Goal: Task Accomplishment & Management: Manage account settings

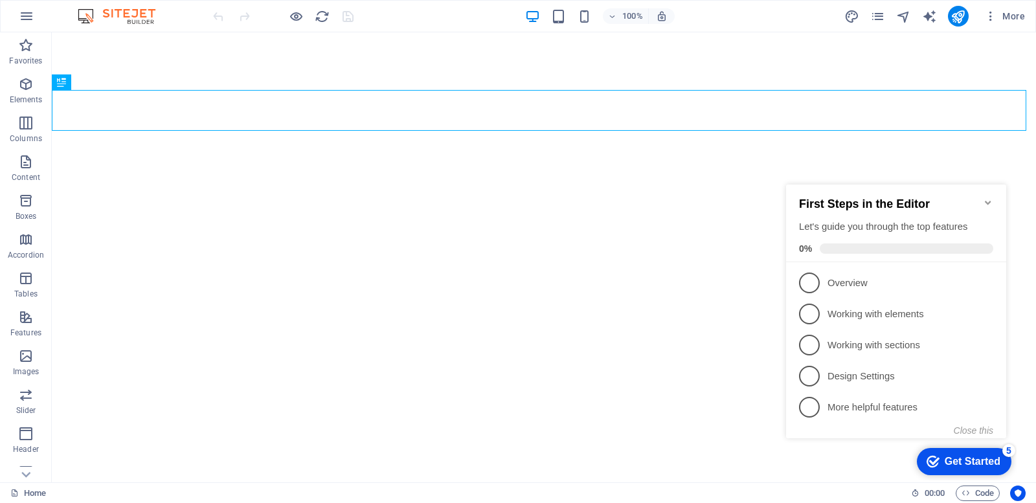
click at [990, 198] on icon "Minimize checklist" at bounding box center [988, 203] width 10 height 10
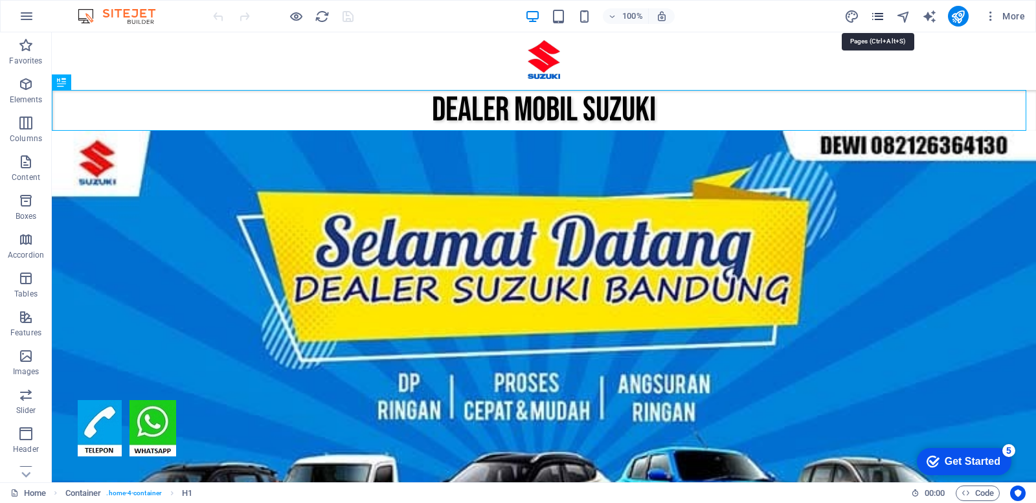
click at [876, 14] on icon "pages" at bounding box center [877, 16] width 15 height 15
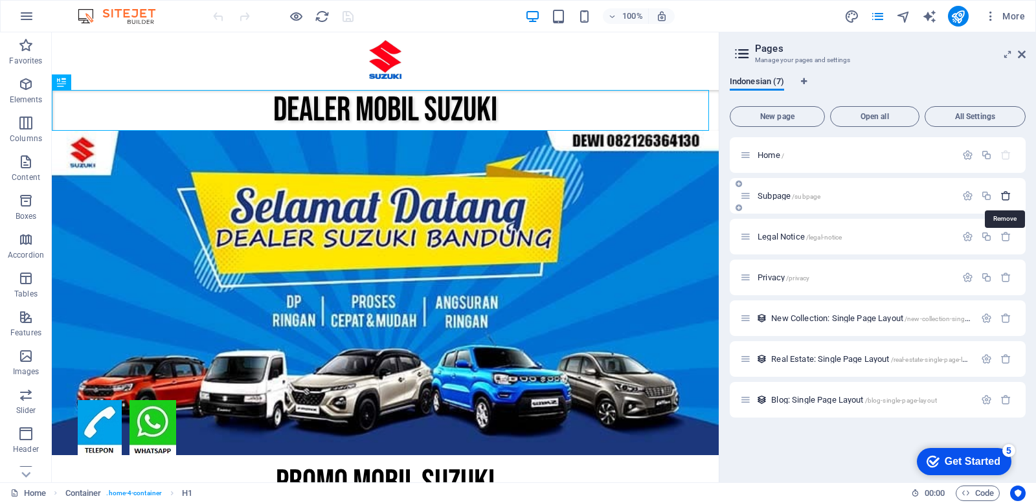
click at [1006, 196] on icon "button" at bounding box center [1006, 195] width 11 height 11
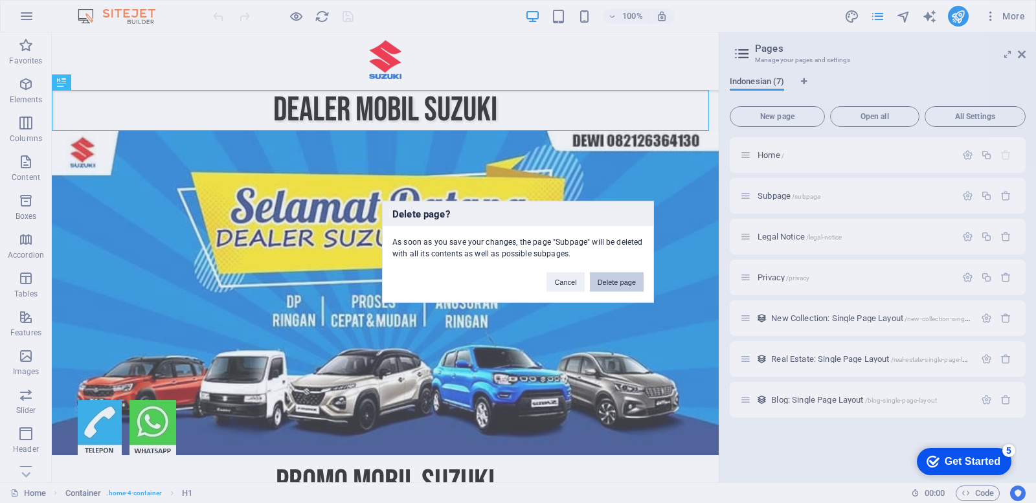
click at [615, 280] on button "Delete page" at bounding box center [617, 281] width 54 height 19
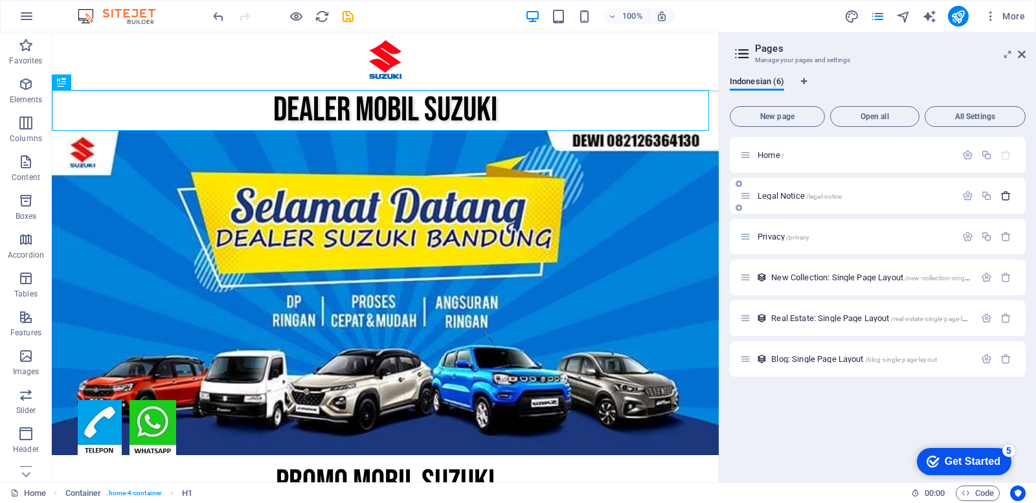
click at [1005, 198] on icon "button" at bounding box center [1006, 195] width 11 height 11
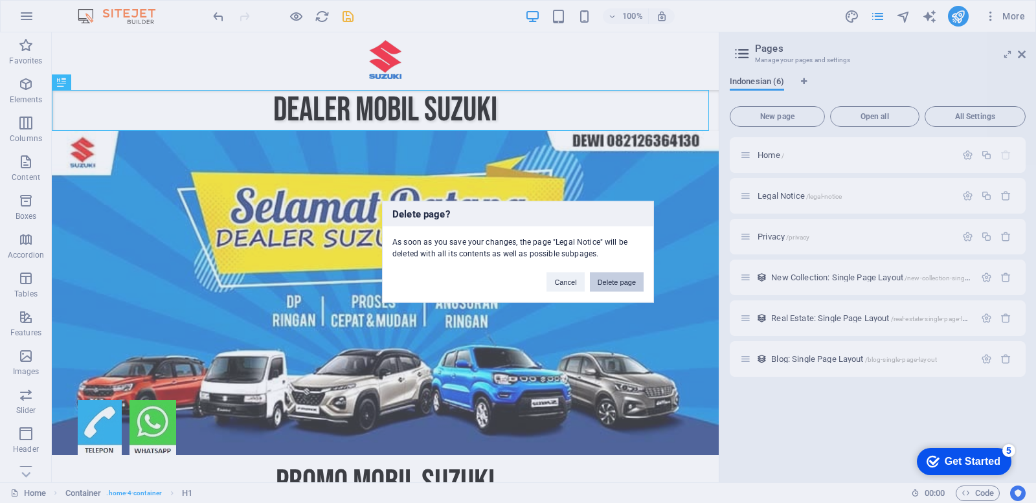
click at [608, 280] on button "Delete page" at bounding box center [617, 281] width 54 height 19
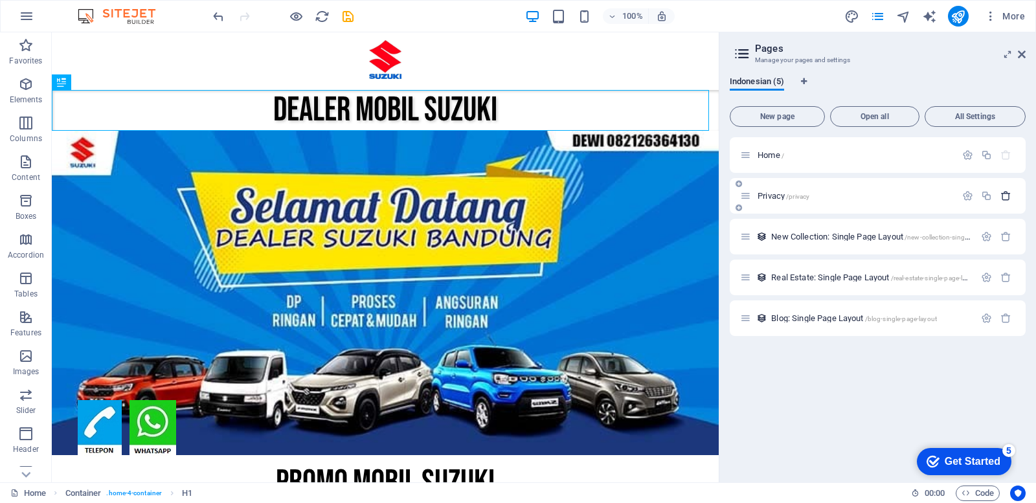
click at [1010, 196] on icon "button" at bounding box center [1006, 195] width 11 height 11
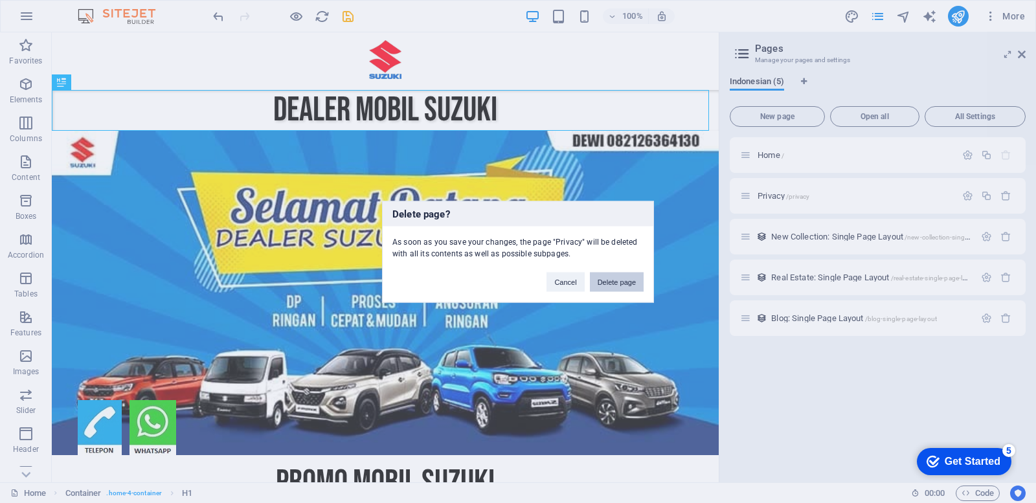
click at [622, 282] on button "Delete page" at bounding box center [617, 281] width 54 height 19
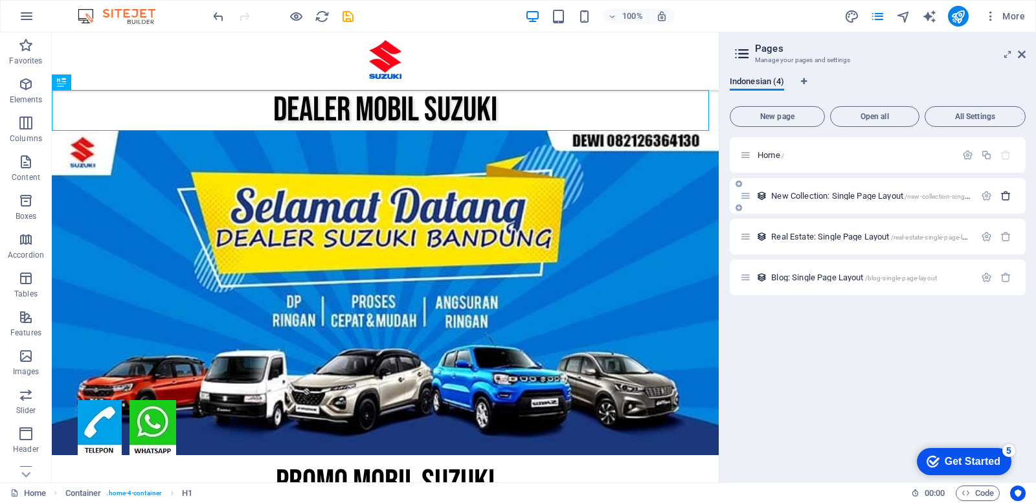
click at [1011, 195] on icon "button" at bounding box center [1006, 195] width 11 height 11
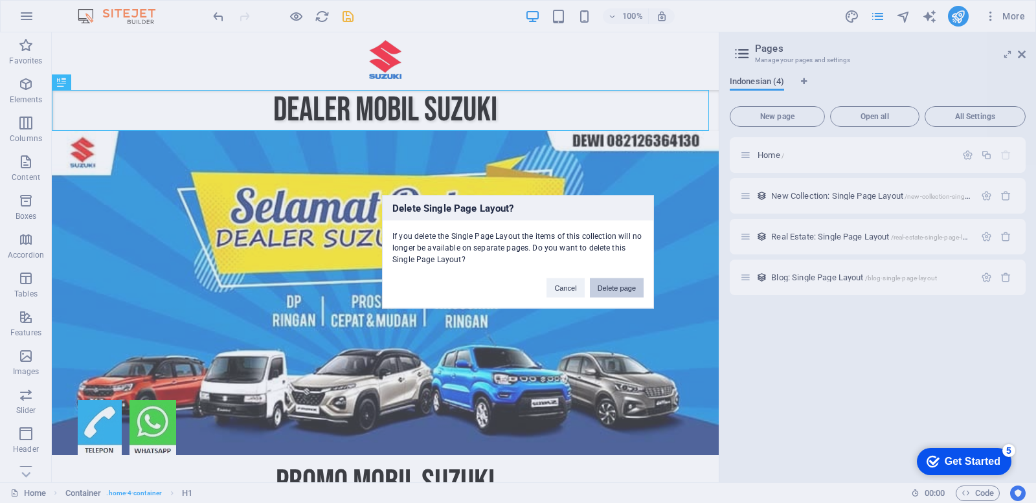
click at [616, 286] on button "Delete page" at bounding box center [617, 287] width 54 height 19
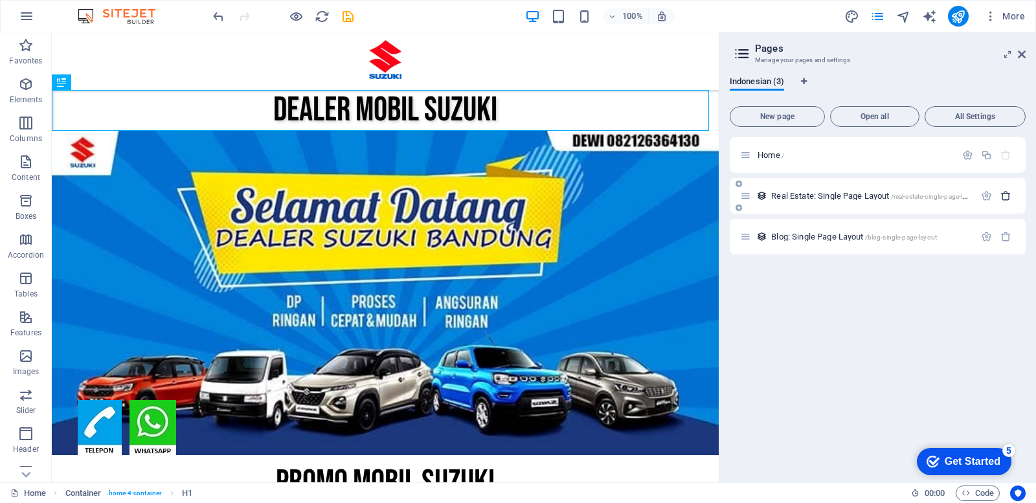
click at [1007, 196] on icon "button" at bounding box center [1006, 195] width 11 height 11
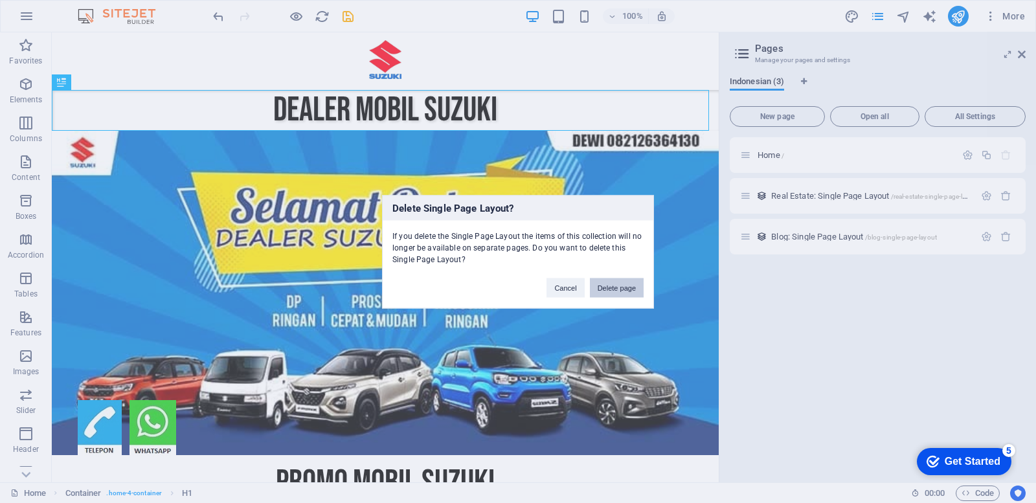
click at [619, 288] on button "Delete page" at bounding box center [617, 287] width 54 height 19
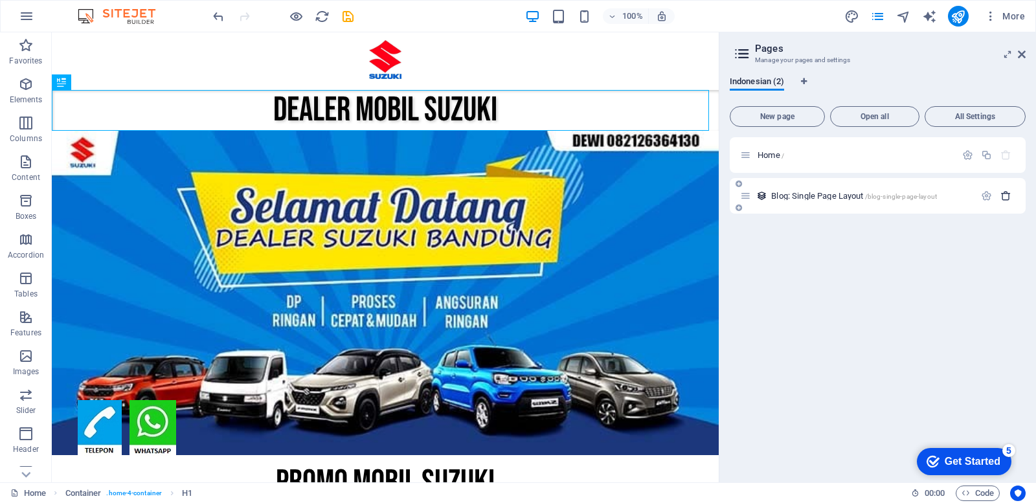
click at [1008, 199] on icon "button" at bounding box center [1006, 195] width 11 height 11
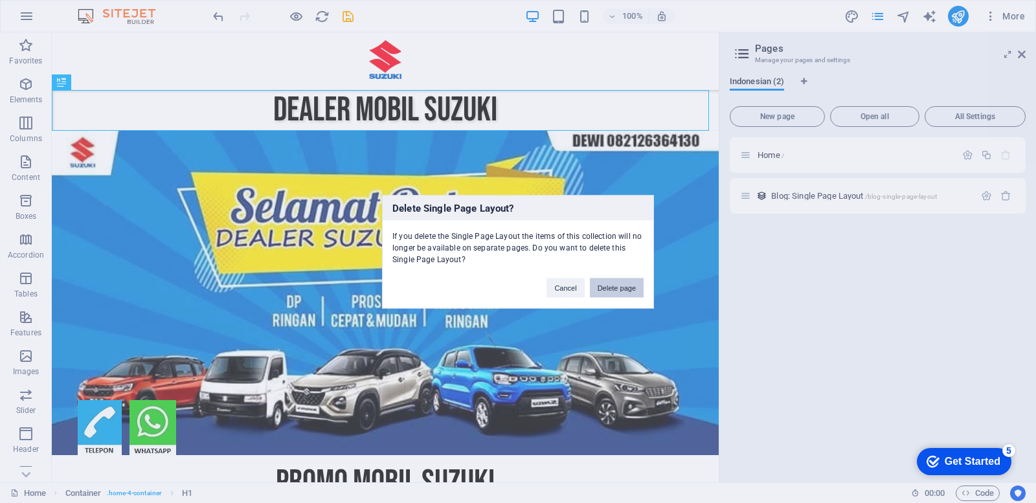
click at [612, 290] on button "Delete page" at bounding box center [617, 287] width 54 height 19
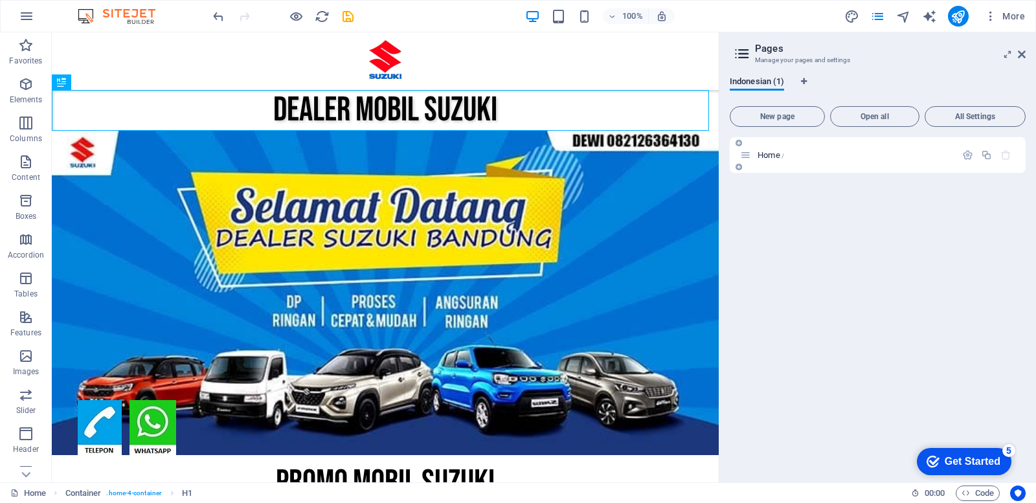
click at [778, 152] on span "Home /" at bounding box center [771, 155] width 27 height 10
click at [970, 152] on icon "button" at bounding box center [967, 155] width 11 height 11
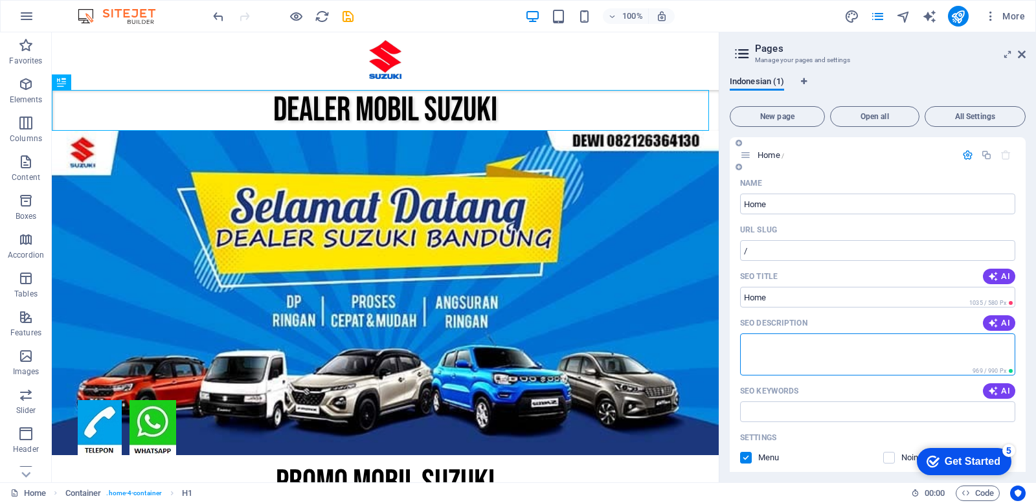
click at [819, 349] on textarea "SEO Description" at bounding box center [877, 355] width 275 height 42
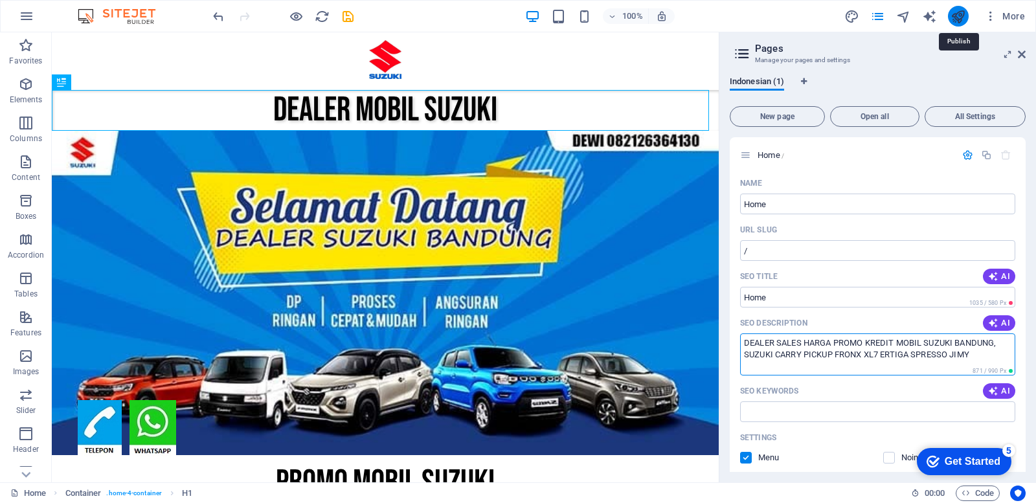
type textarea "DEALER SALES HARGA PROMO KREDIT MOBIL SUZUKI BANDUNG, SUZUKI CARRY PICKUP FRONX…"
click at [956, 15] on icon "publish" at bounding box center [958, 16] width 15 height 15
